Goal: Task Accomplishment & Management: Complete application form

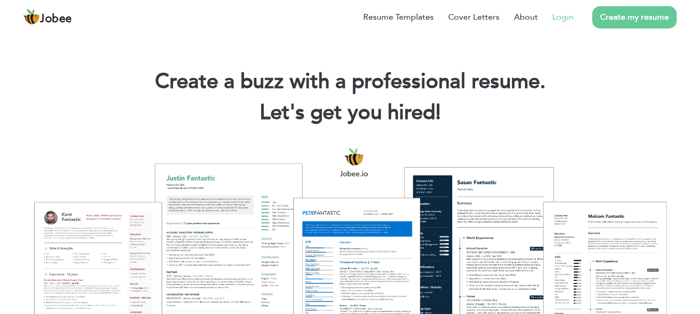
click at [555, 16] on link "Login" at bounding box center [562, 17] width 21 height 12
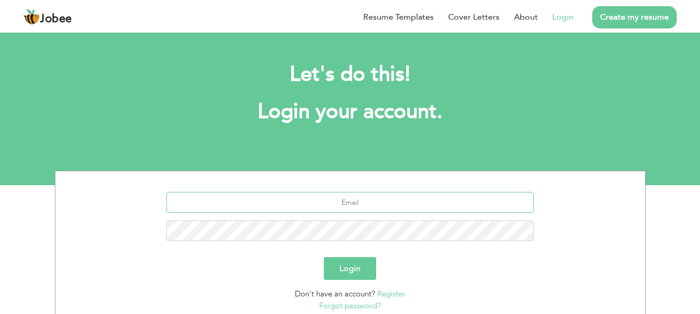
click at [376, 205] on input "text" at bounding box center [349, 202] width 367 height 21
type input "usamabinqadir21@gmail.com"
click at [356, 271] on button "Login" at bounding box center [350, 268] width 52 height 23
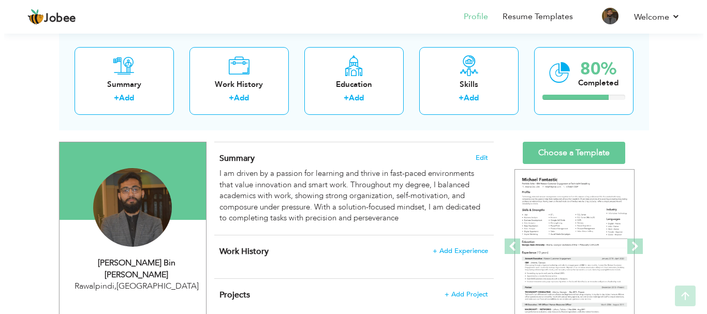
scroll to position [93, 0]
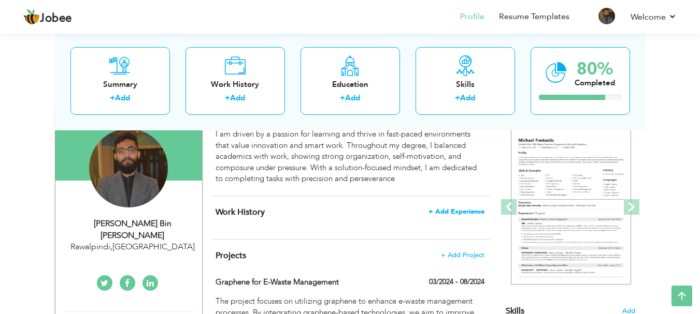
click at [452, 209] on span "+ Add Experience" at bounding box center [456, 211] width 56 height 7
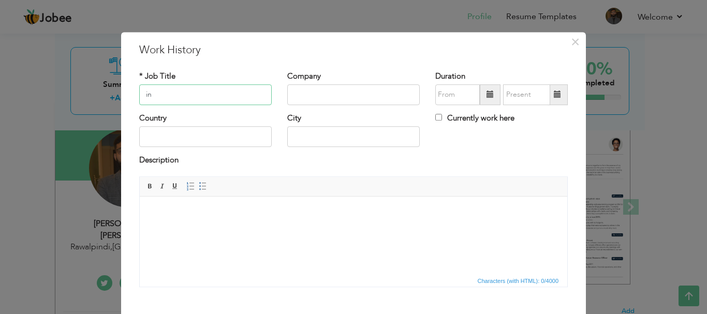
type input "i"
type input "I"
click at [573, 48] on span "×" at bounding box center [575, 42] width 9 height 19
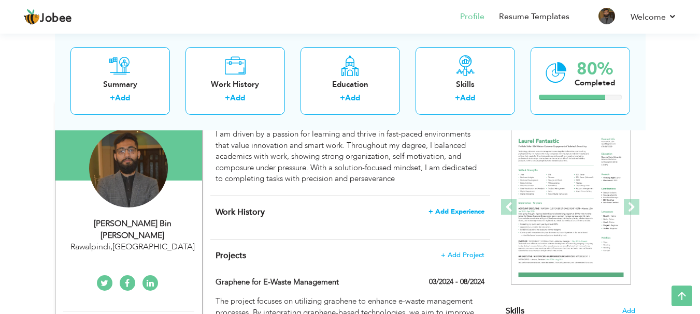
click at [442, 215] on span "+ Add Experience" at bounding box center [456, 211] width 56 height 7
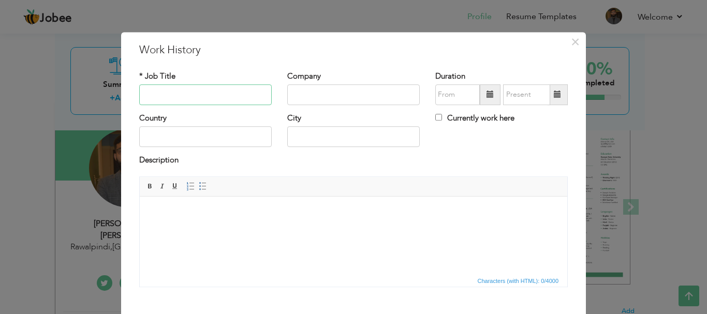
click at [199, 95] on input "text" at bounding box center [205, 94] width 133 height 21
type input "Merchant Success Engineer"
click at [299, 93] on input "text" at bounding box center [353, 94] width 133 height 21
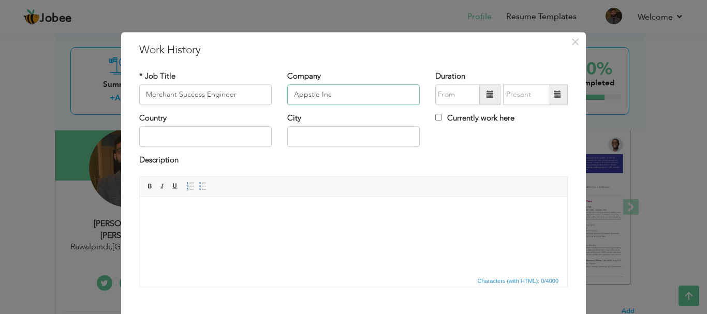
type input "Appstle Inc"
click at [488, 96] on span at bounding box center [490, 94] width 7 height 7
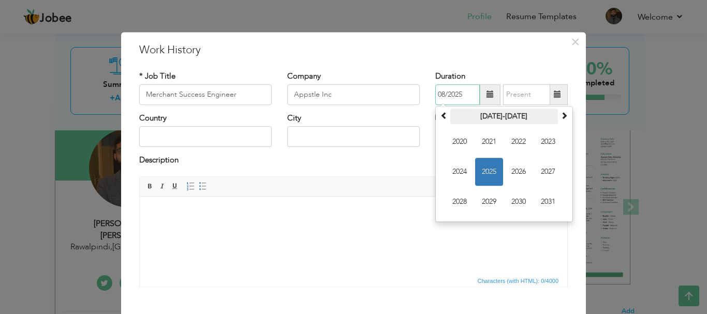
click at [505, 114] on th "2020-2031" at bounding box center [504, 117] width 108 height 16
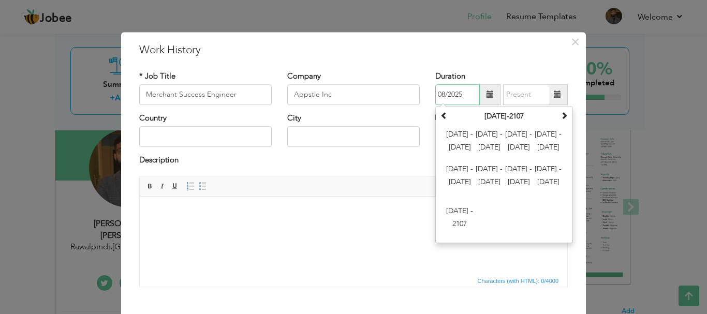
click at [505, 114] on th "2000-2107" at bounding box center [504, 117] width 108 height 16
click at [482, 139] on span "2012 - 2023" at bounding box center [489, 142] width 28 height 28
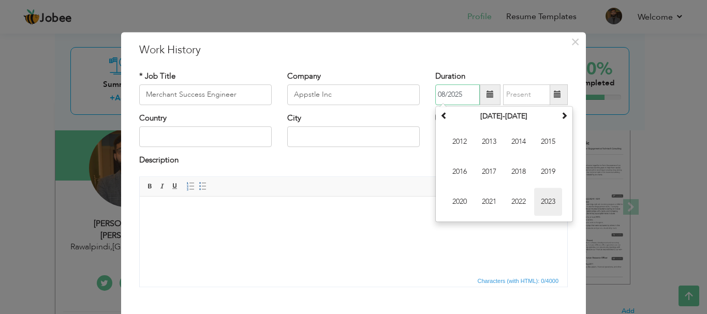
click at [551, 203] on span "2023" at bounding box center [548, 202] width 28 height 28
click at [485, 173] on span "Jun" at bounding box center [489, 172] width 28 height 28
type input "06/2023"
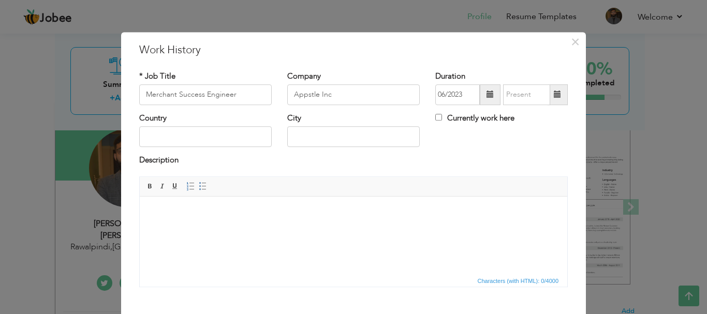
click at [548, 96] on span at bounding box center [558, 94] width 20 height 21
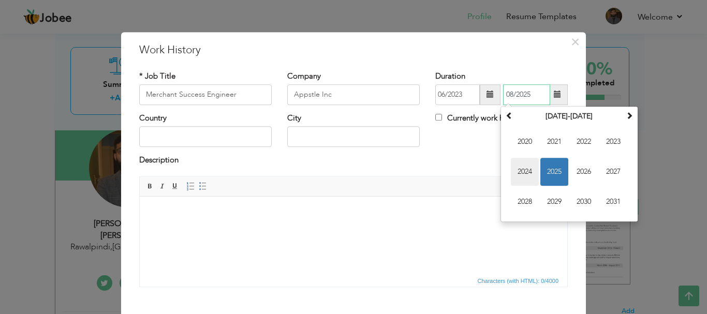
click at [526, 168] on span "2024" at bounding box center [525, 172] width 28 height 28
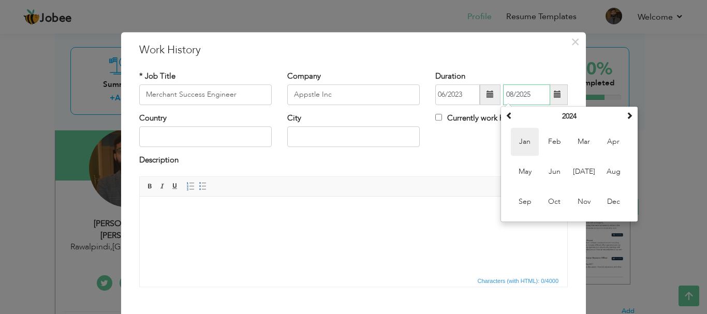
click at [517, 143] on span "Jan" at bounding box center [525, 142] width 28 height 28
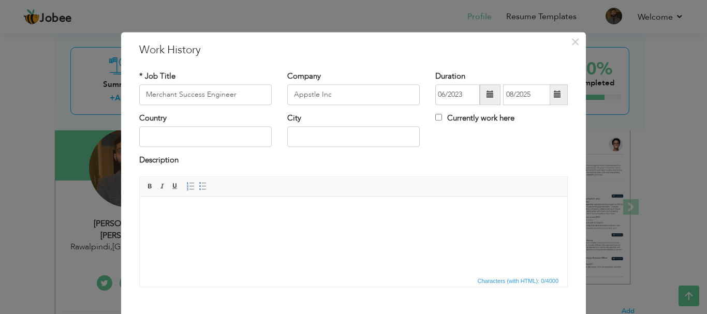
type input "01/2024"
click at [228, 140] on input "text" at bounding box center [205, 137] width 133 height 21
type input "United States"
click at [316, 137] on input "text" at bounding box center [353, 137] width 133 height 21
type input "Remote"
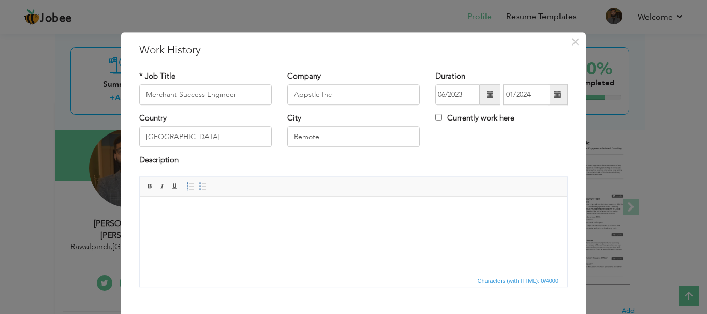
click at [236, 228] on html at bounding box center [354, 212] width 428 height 32
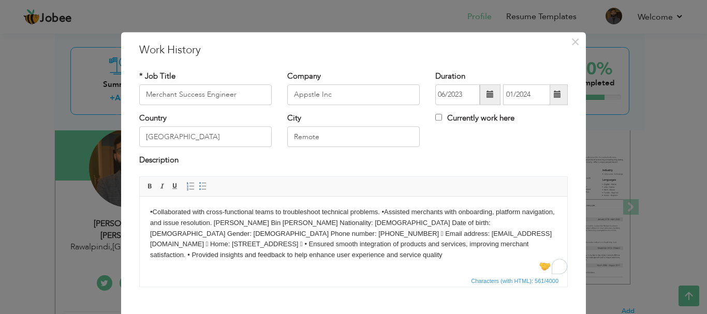
click at [383, 210] on body "•Collaborated with cross-functional teams to troubleshoot technical problems. •…" at bounding box center [353, 234] width 407 height 54
click at [382, 210] on body "•Collaborated with cross-functional teams to troubleshoot technical problems. •…" at bounding box center [353, 234] width 407 height 54
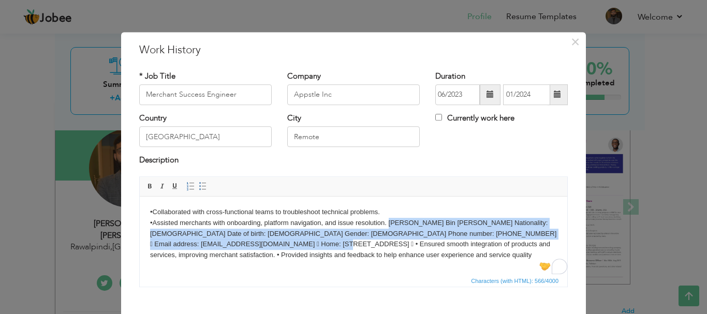
drag, startPoint x: 389, startPoint y: 224, endPoint x: 268, endPoint y: 239, distance: 121.6
click at [268, 239] on body "•Collaborated with cross-functional teams to troubleshoot technical problems. •…" at bounding box center [353, 234] width 407 height 54
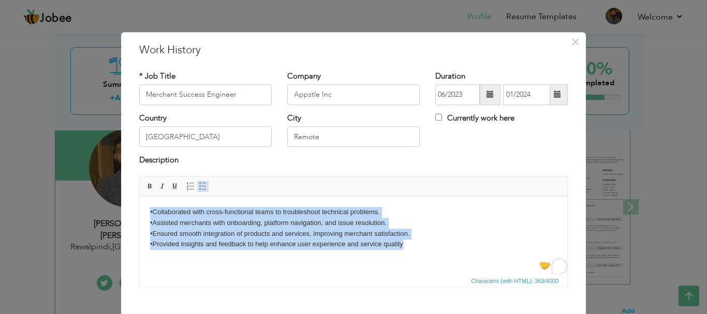
click at [199, 182] on span at bounding box center [203, 186] width 8 height 8
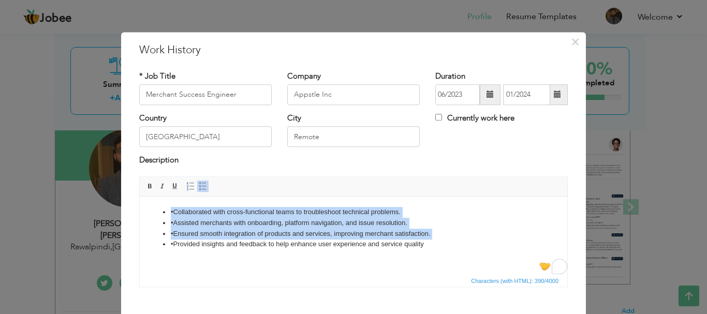
click at [456, 234] on li "•Ensured smooth integration of products and services, improving merchant satisf…" at bounding box center [354, 233] width 366 height 11
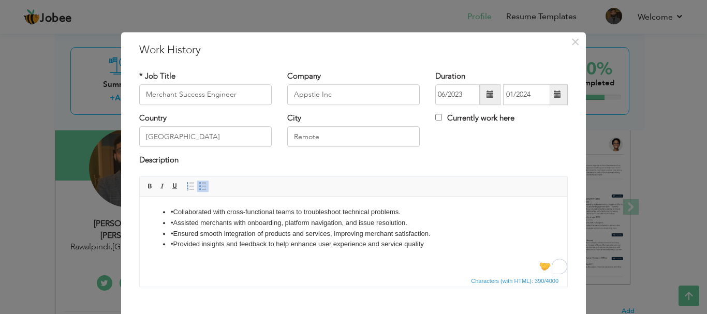
click at [401, 246] on li "•Provided insights and feedback to help enhance user experience and service qua…" at bounding box center [354, 244] width 366 height 11
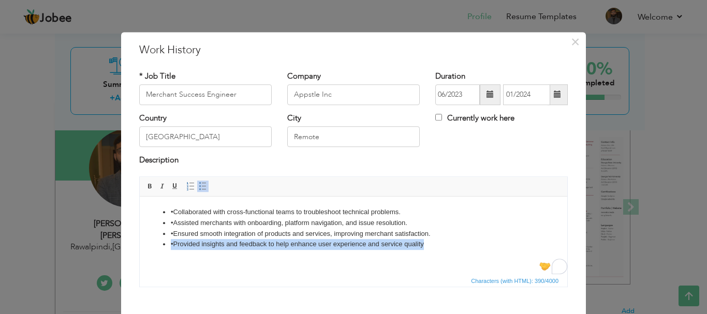
click at [401, 246] on li "•Provided insights and feedback to help enhance user experience and service qua…" at bounding box center [354, 244] width 366 height 11
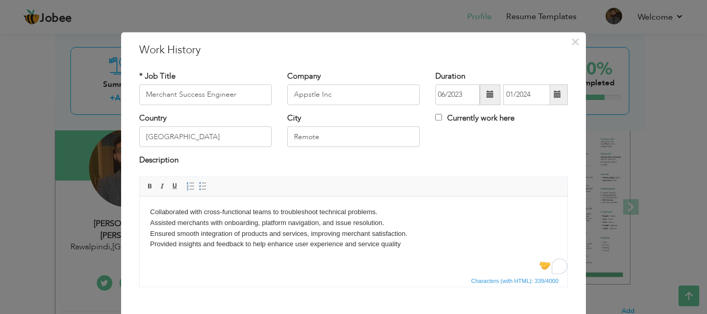
click at [383, 244] on body "Collaborated with cross-functional teams to troubleshoot technical problems. As…" at bounding box center [353, 228] width 407 height 43
click at [382, 244] on body "Collaborated with cross-functional teams to troubleshoot technical problems. As…" at bounding box center [353, 228] width 407 height 43
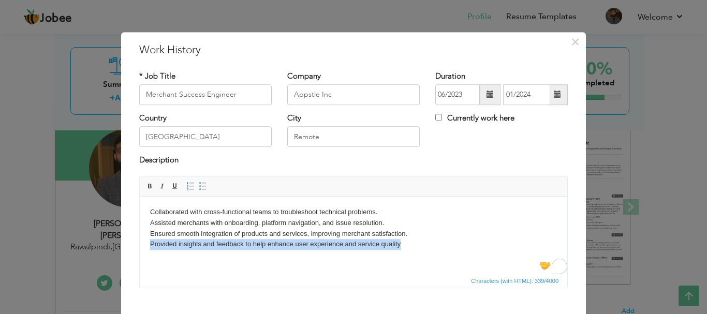
click at [382, 243] on body "Collaborated with cross-functional teams to troubleshoot technical problems. As…" at bounding box center [353, 228] width 407 height 43
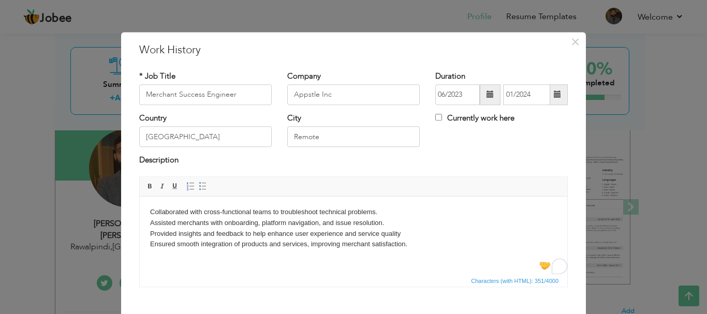
click at [209, 227] on body "Collaborated with cross-functional teams to troubleshoot technical problems. As…" at bounding box center [353, 234] width 407 height 54
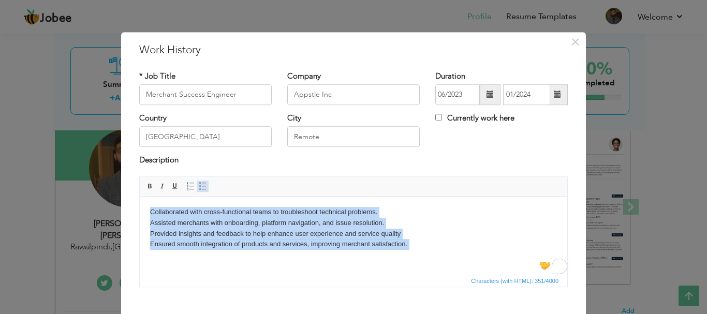
click at [199, 183] on span at bounding box center [203, 186] width 8 height 8
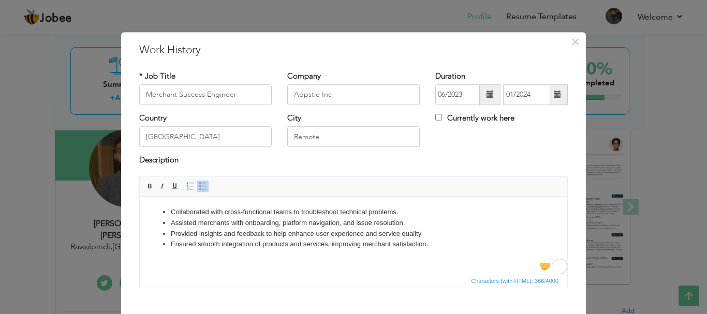
click at [257, 258] on body "Collaborated with cross-functional teams to troubleshoot technical problems. As…" at bounding box center [353, 237] width 407 height 61
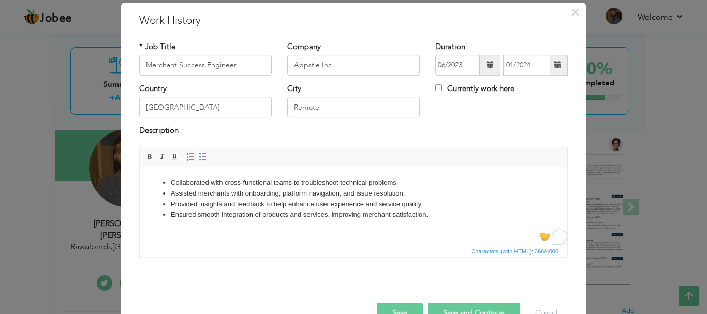
scroll to position [57, 0]
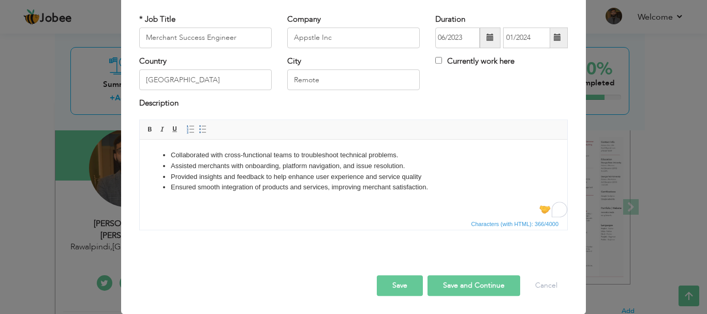
click at [397, 282] on button "Save" at bounding box center [400, 285] width 46 height 21
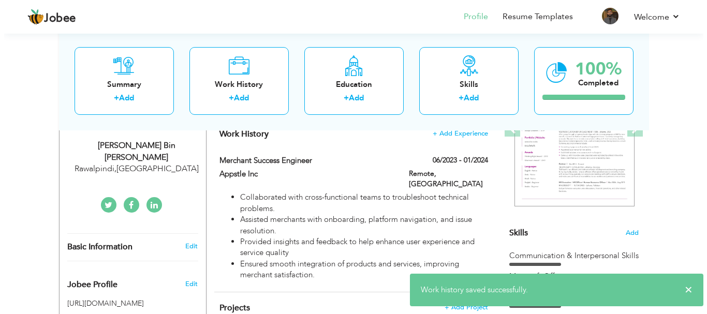
scroll to position [173, 0]
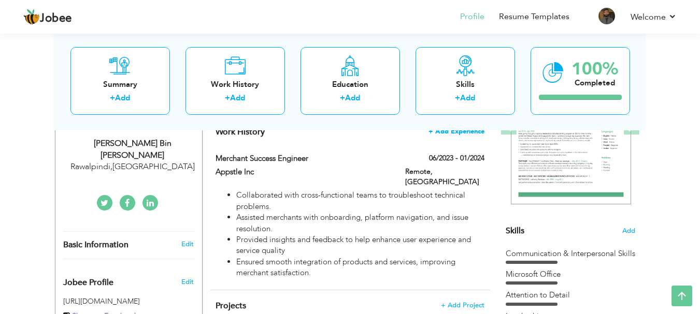
click at [472, 134] on span "+ Add Experience" at bounding box center [456, 131] width 56 height 7
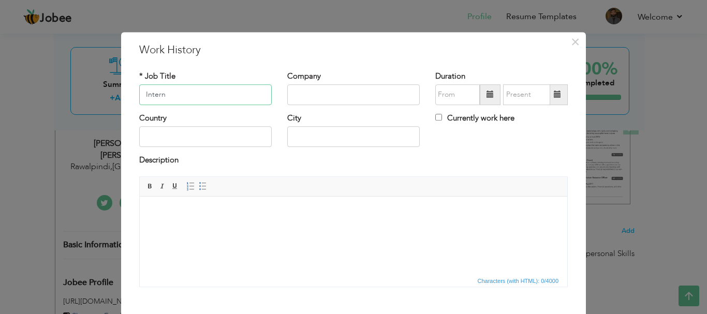
type input "Intern"
click at [325, 97] on input "text" at bounding box center [353, 94] width 133 height 21
type input "TARA GROUP"
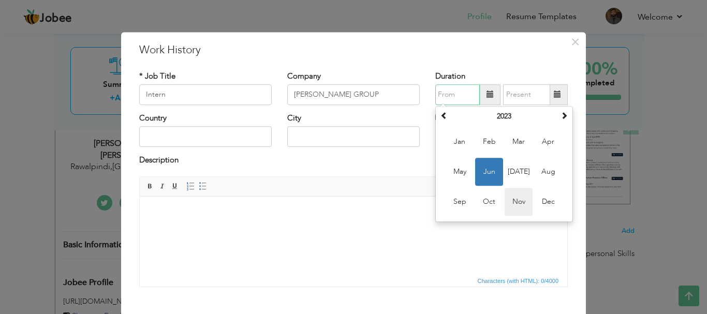
drag, startPoint x: 465, startPoint y: 97, endPoint x: 512, endPoint y: 196, distance: 108.9
click at [512, 105] on div "June 2023 Su Mo Tu We Th Fr Sa 28 29 30 31 1 2 3 4 5 6 7 8 9 10 11 12 13 14 15 …" at bounding box center [501, 94] width 133 height 21
click at [507, 117] on th "2023" at bounding box center [504, 117] width 108 height 16
click at [513, 171] on span "2024" at bounding box center [519, 172] width 28 height 28
click at [511, 201] on span "Nov" at bounding box center [519, 202] width 28 height 28
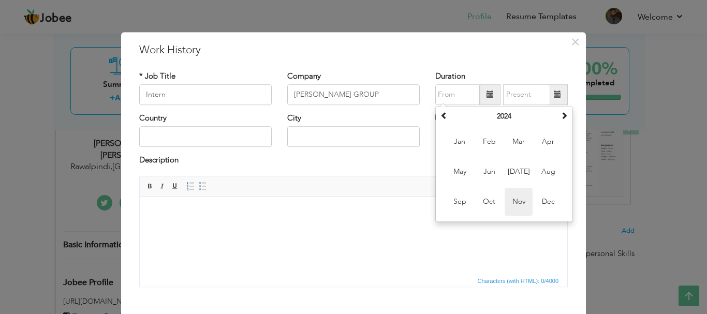
type input "11/2024"
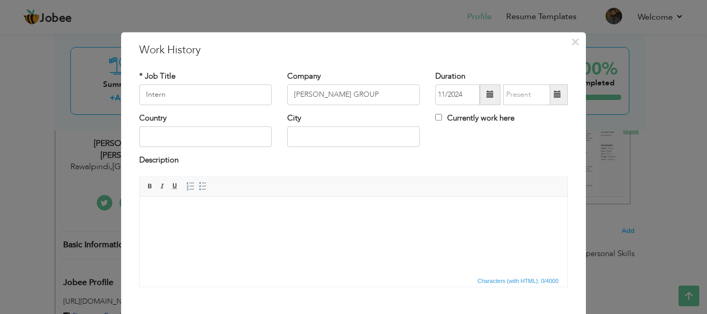
click at [557, 100] on span at bounding box center [558, 94] width 20 height 21
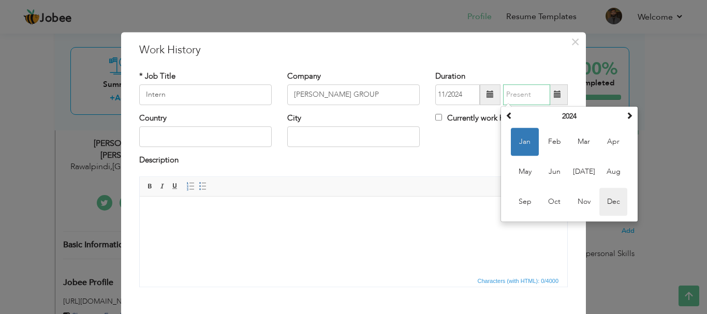
click at [602, 202] on span "Dec" at bounding box center [614, 202] width 28 height 28
type input "12/2024"
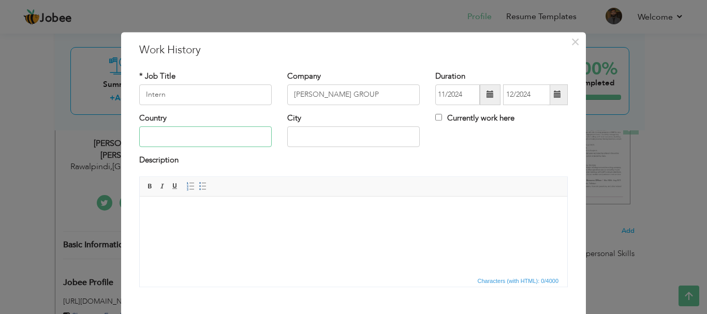
click at [194, 136] on input "text" at bounding box center [205, 137] width 133 height 21
type input "p"
type input "Pakistan"
click at [333, 143] on input "text" at bounding box center [353, 137] width 133 height 21
type input "Lahore"
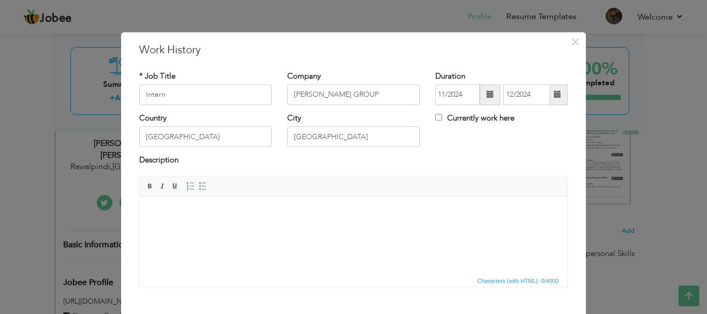
click at [270, 211] on body at bounding box center [353, 212] width 407 height 11
click at [282, 212] on body "To enrich screen reader interactions, please activate Accessibility in Grammarl…" at bounding box center [353, 212] width 407 height 11
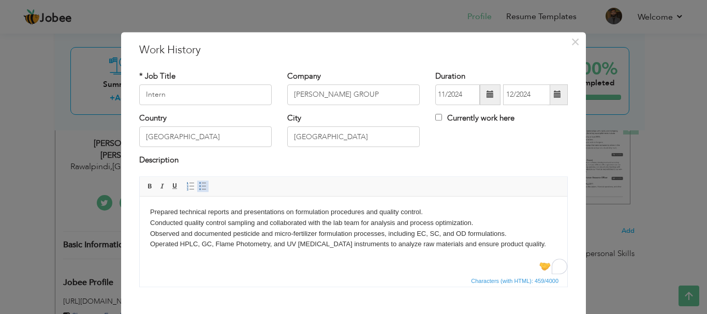
click at [199, 188] on span at bounding box center [203, 186] width 8 height 8
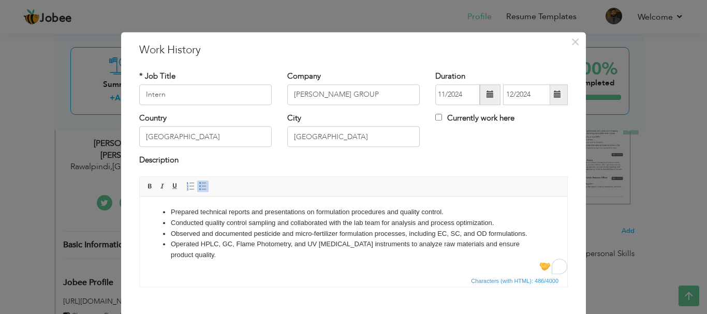
click at [313, 257] on li "Operated HPLC, GC, Flame Photometry, and UV Spectrophotometry instruments to an…" at bounding box center [354, 250] width 366 height 22
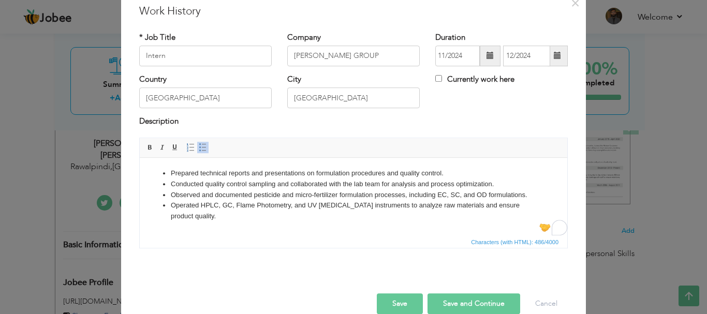
scroll to position [57, 0]
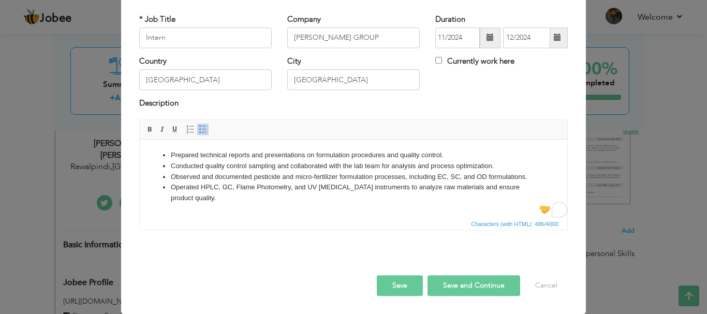
click at [447, 288] on button "Save and Continue" at bounding box center [474, 285] width 93 height 21
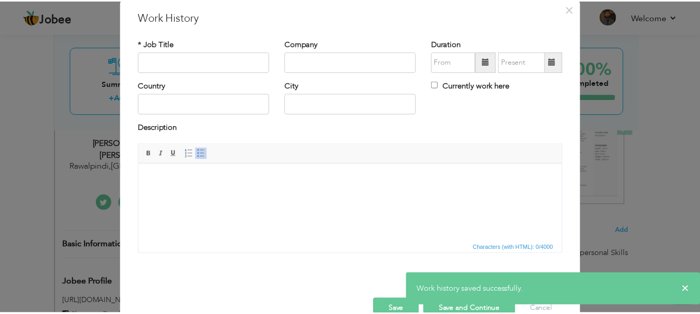
scroll to position [0, 0]
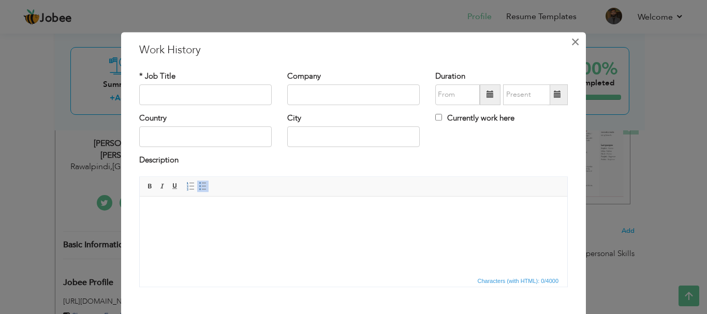
click at [575, 45] on span "×" at bounding box center [575, 42] width 9 height 19
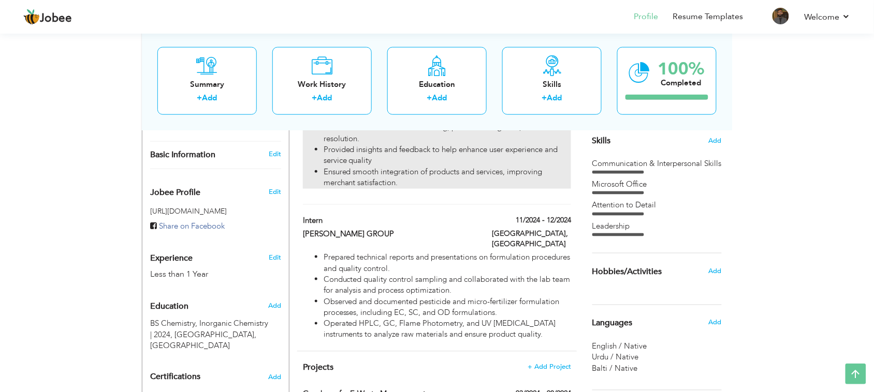
scroll to position [268, 0]
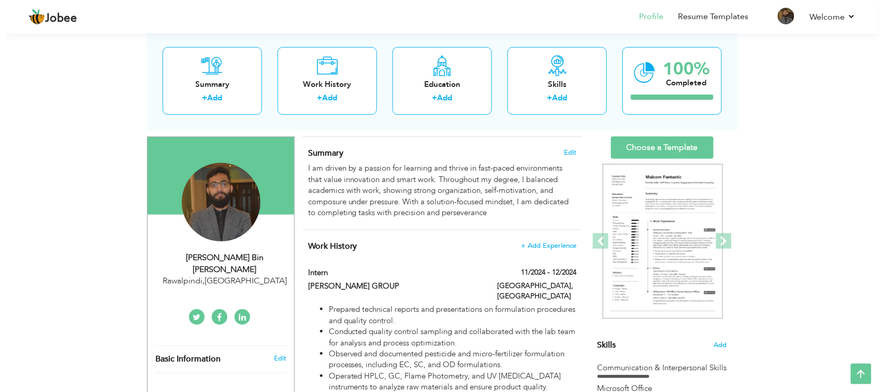
scroll to position [47, 0]
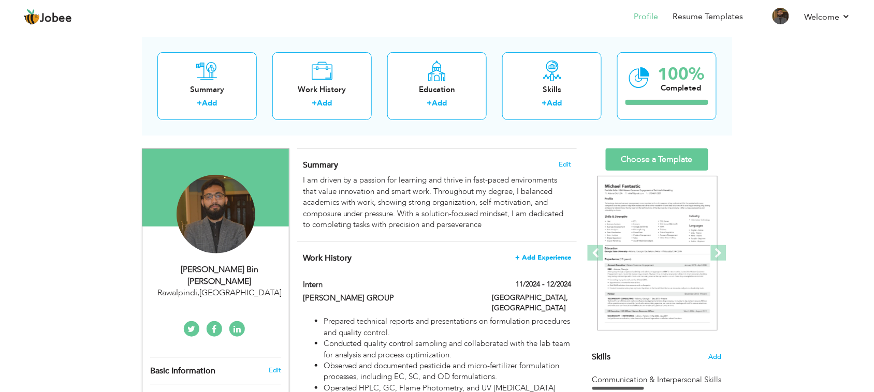
click at [563, 255] on span "+ Add Experience" at bounding box center [543, 257] width 56 height 7
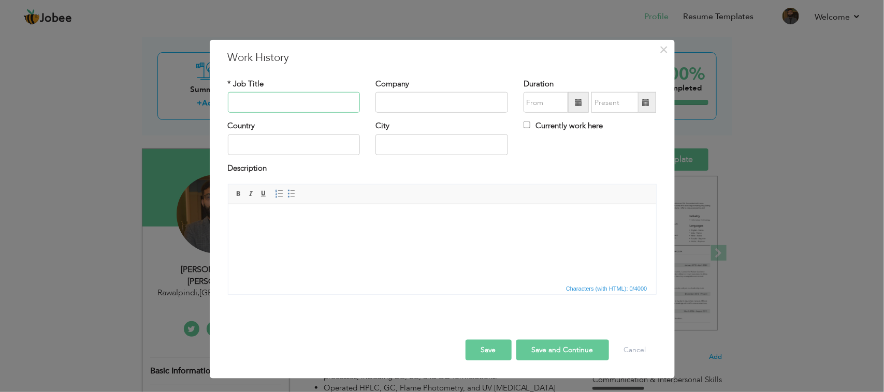
click at [321, 101] on input "text" at bounding box center [294, 102] width 133 height 21
type input "Intern"
click at [409, 105] on input "text" at bounding box center [441, 102] width 133 height 21
type input "Oil & Gas Regulatory Authority (OGRA)"
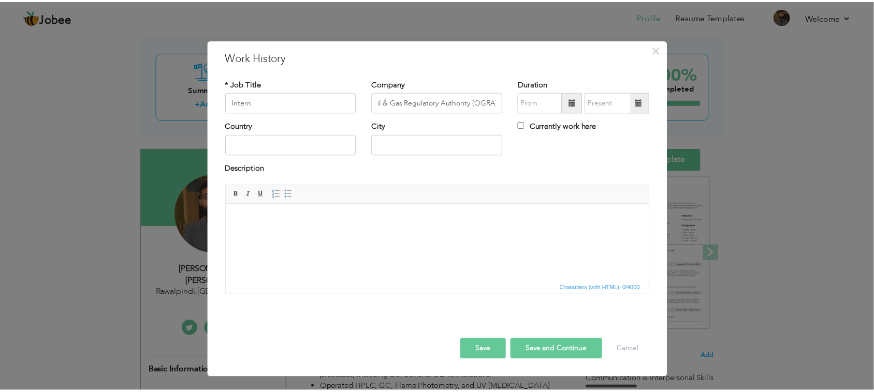
scroll to position [0, 0]
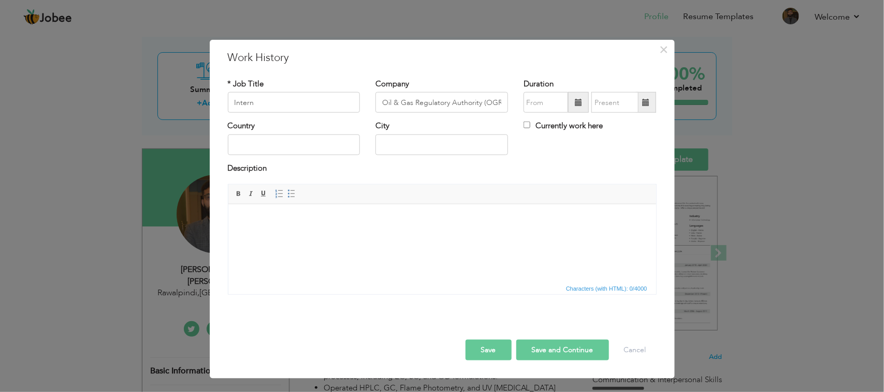
click at [577, 106] on span at bounding box center [578, 102] width 7 height 7
type input "08/2025"
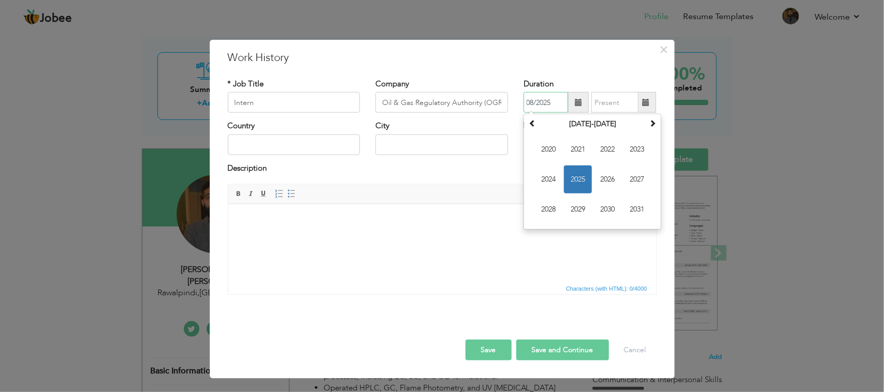
click at [583, 172] on span "2025" at bounding box center [578, 180] width 28 height 28
click at [632, 177] on span "Aug" at bounding box center [637, 180] width 28 height 28
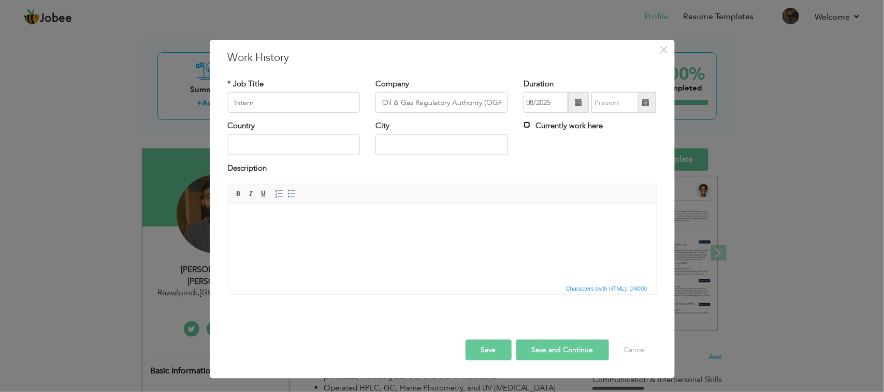
click at [526, 123] on input "Currently work here" at bounding box center [526, 125] width 7 height 7
checkbox input "true"
click at [271, 133] on div "Country" at bounding box center [294, 138] width 133 height 34
click at [270, 140] on input "text" at bounding box center [294, 145] width 133 height 21
type input "Pakistan"
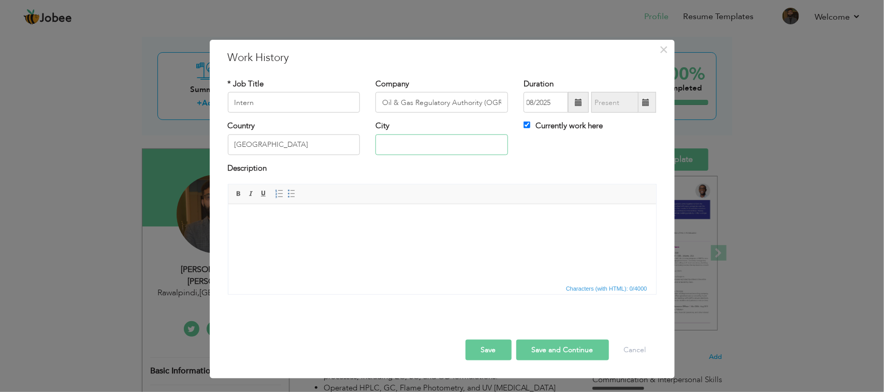
click at [404, 141] on input "text" at bounding box center [441, 145] width 133 height 21
type input "Islamabad"
click at [339, 225] on html at bounding box center [442, 220] width 428 height 32
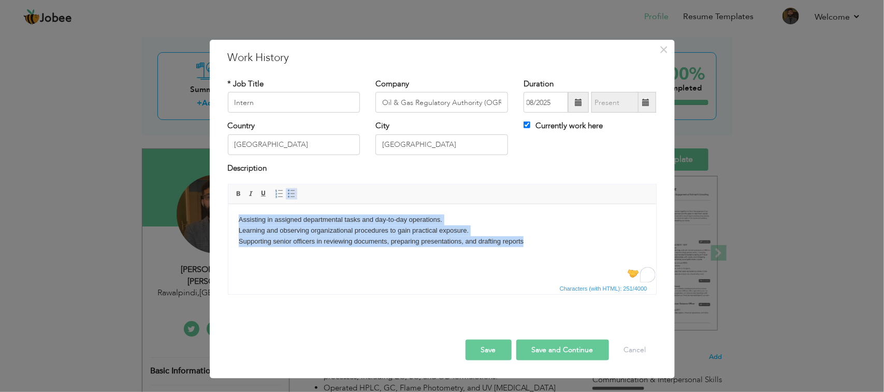
click at [290, 191] on span at bounding box center [291, 194] width 8 height 8
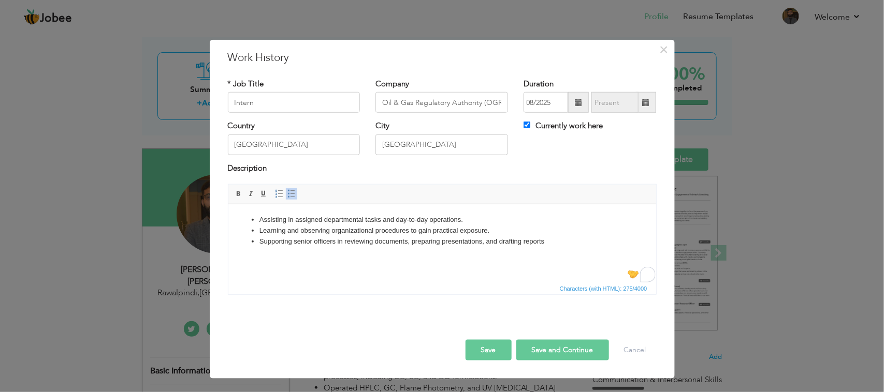
click at [500, 347] on button "Save" at bounding box center [488, 350] width 46 height 21
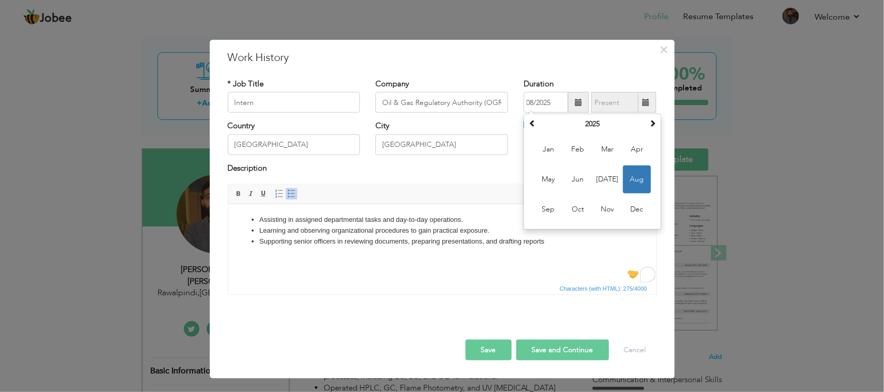
click at [490, 163] on div "Description" at bounding box center [442, 169] width 429 height 13
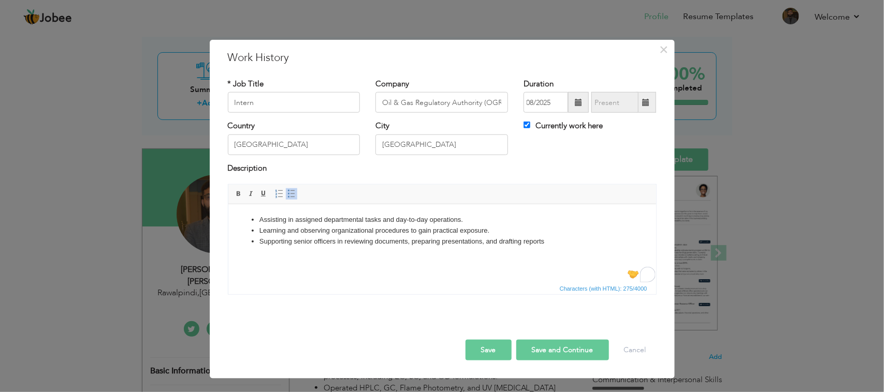
click at [489, 353] on button "Save" at bounding box center [488, 350] width 46 height 21
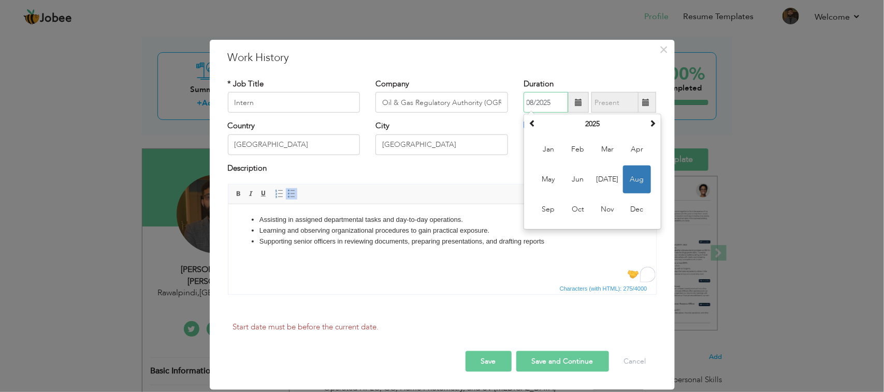
click at [641, 179] on span "Aug" at bounding box center [637, 180] width 28 height 28
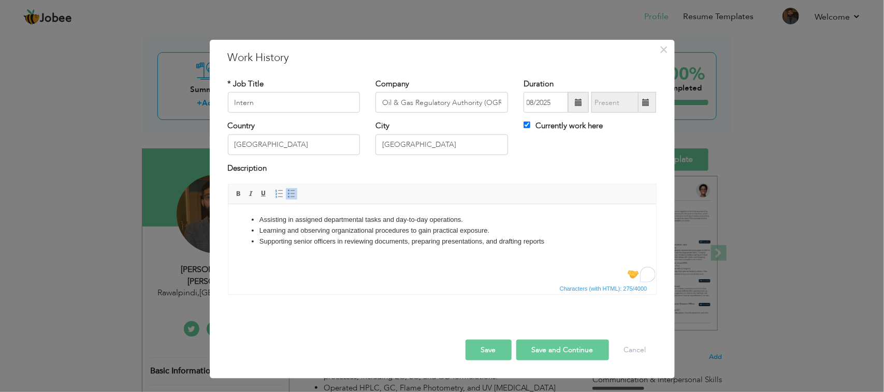
click at [477, 361] on button "Save" at bounding box center [488, 350] width 46 height 21
click at [501, 173] on div "Description" at bounding box center [442, 169] width 429 height 13
click at [577, 99] on span at bounding box center [578, 102] width 7 height 7
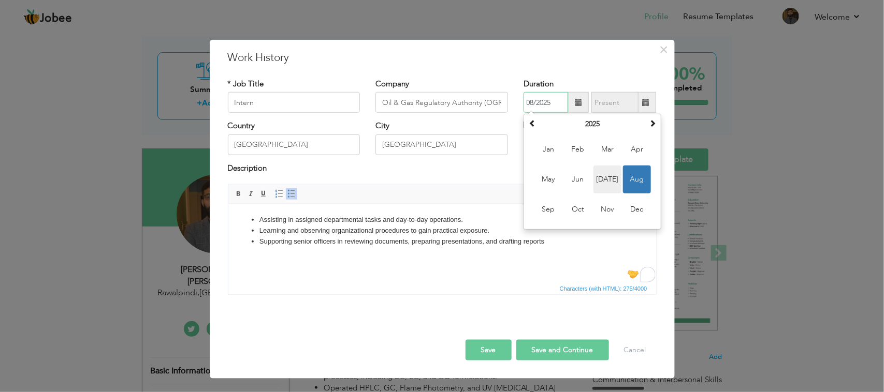
click at [604, 169] on span "Jul" at bounding box center [607, 180] width 28 height 28
type input "07/2025"
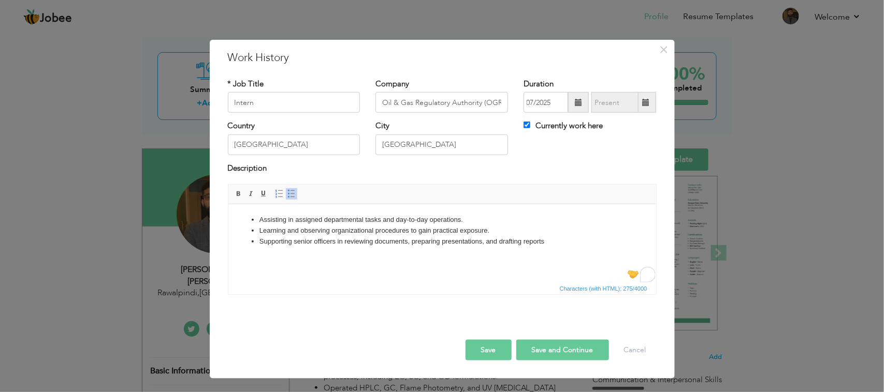
click at [571, 164] on div "Description" at bounding box center [442, 169] width 429 height 13
click at [482, 361] on button "Save" at bounding box center [488, 350] width 46 height 21
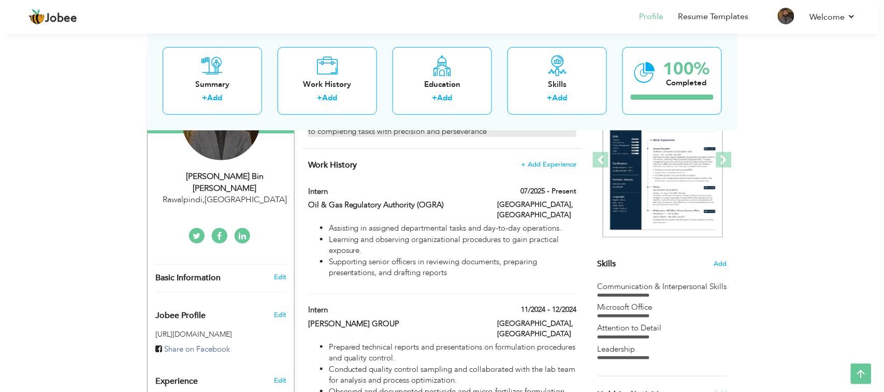
scroll to position [166, 0]
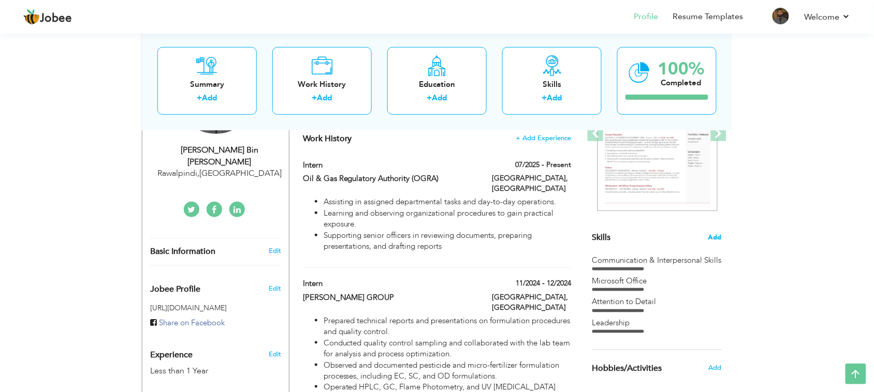
click at [716, 238] on span "Add" at bounding box center [714, 238] width 13 height 10
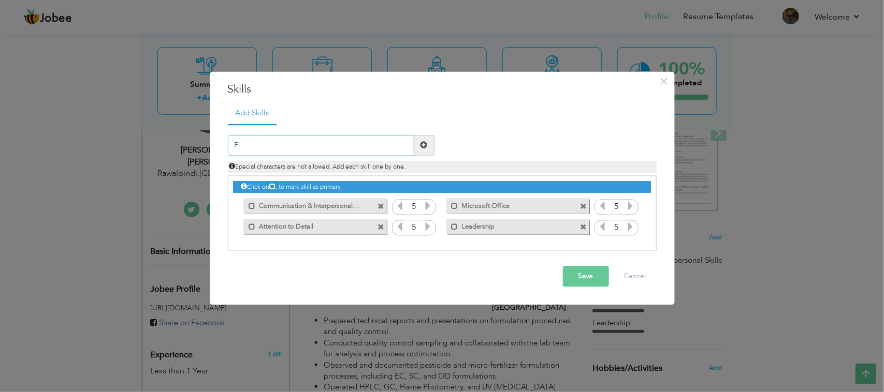
type input "F"
type input "Technical Communication"
click at [428, 146] on span at bounding box center [424, 145] width 20 height 21
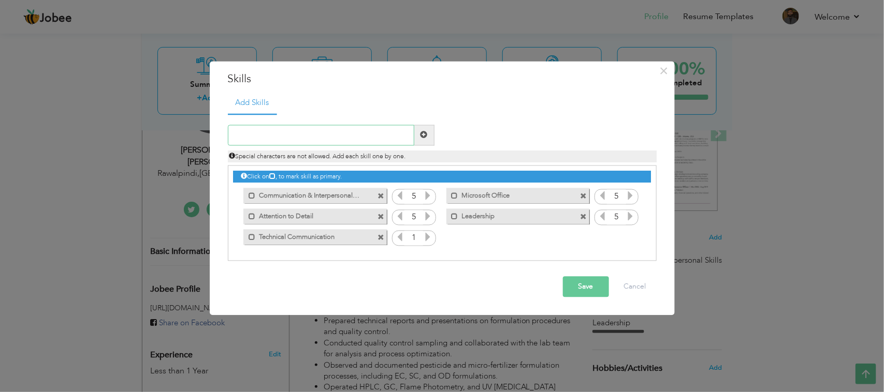
click at [365, 143] on input "text" at bounding box center [321, 135] width 186 height 21
type input "Quality Control Techniques"
click at [428, 134] on span at bounding box center [424, 135] width 20 height 21
click at [361, 141] on input "text" at bounding box center [321, 135] width 186 height 21
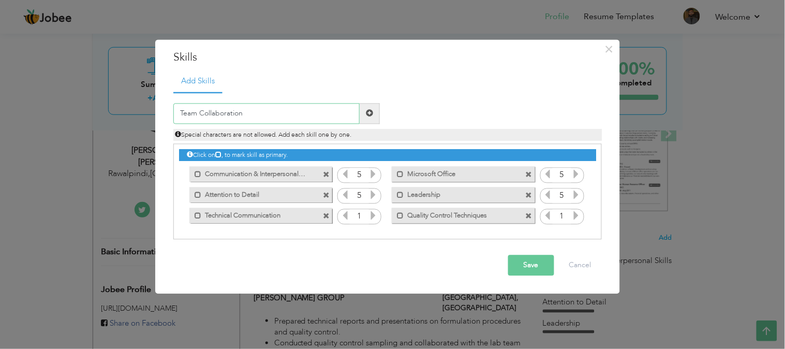
type input "Team Collaboration"
click at [369, 114] on span at bounding box center [369, 113] width 7 height 7
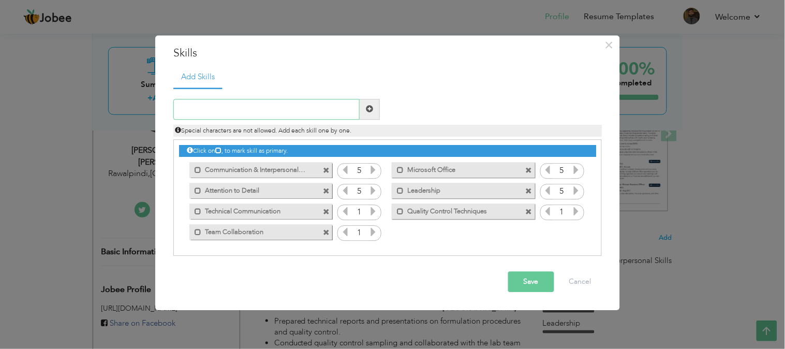
click at [319, 104] on input "text" at bounding box center [266, 109] width 186 height 21
type input "Proficient in HPLC and GC"
click at [369, 111] on span at bounding box center [369, 109] width 7 height 7
click at [370, 208] on icon at bounding box center [373, 211] width 9 height 9
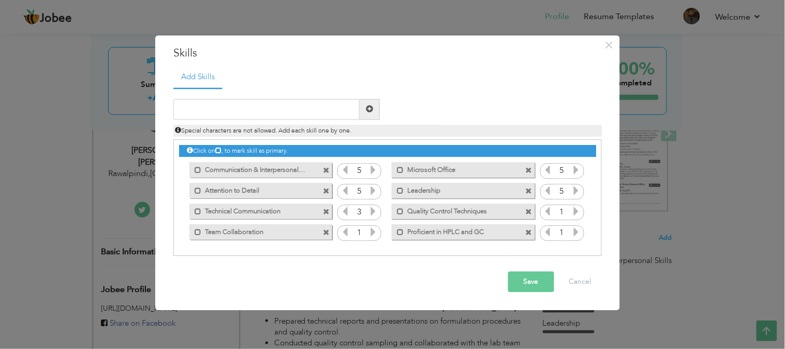
click at [370, 208] on icon at bounding box center [373, 211] width 9 height 9
click at [374, 234] on icon at bounding box center [373, 231] width 9 height 9
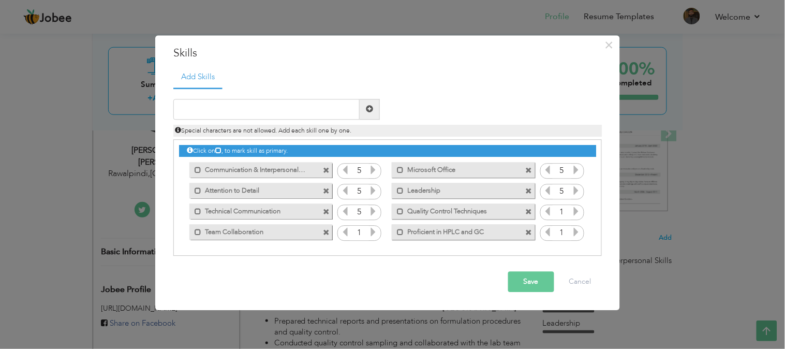
click at [374, 234] on icon at bounding box center [373, 231] width 9 height 9
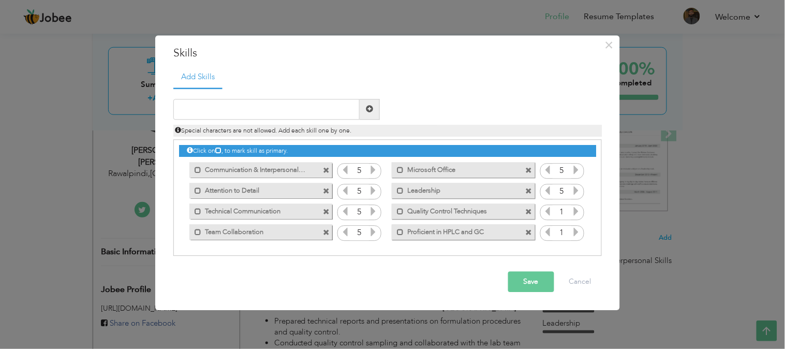
click at [580, 210] on icon at bounding box center [576, 211] width 9 height 9
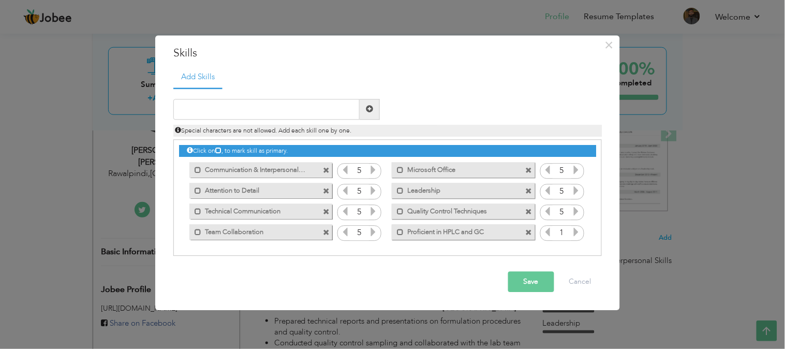
click at [580, 210] on icon at bounding box center [576, 211] width 9 height 9
click at [575, 230] on icon at bounding box center [576, 231] width 9 height 9
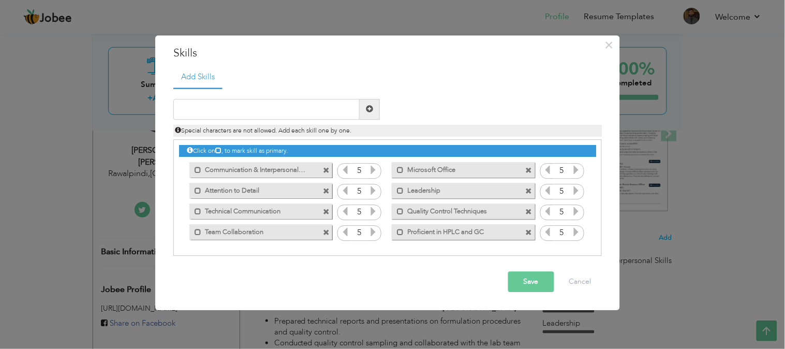
click at [575, 230] on icon at bounding box center [576, 231] width 9 height 9
click at [527, 280] on button "Save" at bounding box center [531, 281] width 46 height 21
click at [527, 280] on button "Save" at bounding box center [527, 281] width 53 height 21
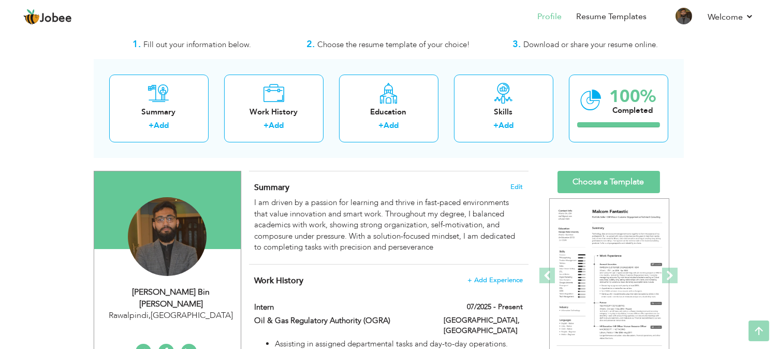
scroll to position [0, 0]
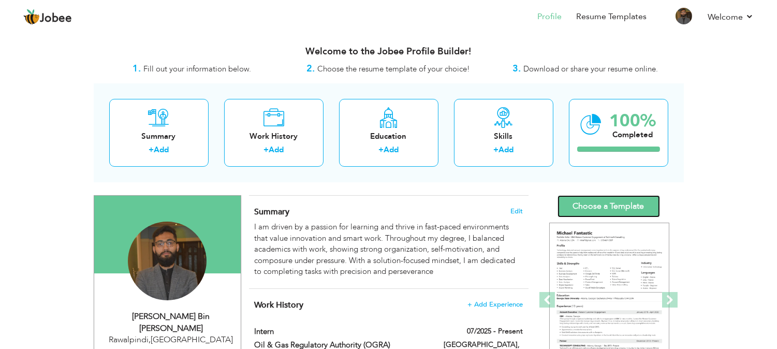
click at [629, 207] on link "Choose a Template" at bounding box center [609, 206] width 103 height 22
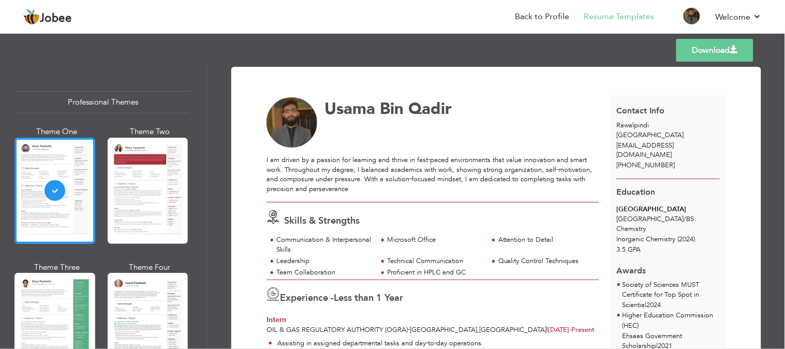
click at [724, 48] on link "Download" at bounding box center [715, 50] width 77 height 23
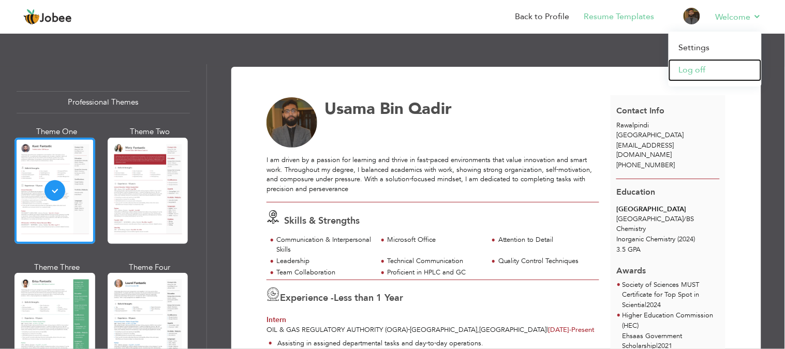
click at [699, 65] on link "Log off" at bounding box center [715, 70] width 93 height 22
